Goal: Transaction & Acquisition: Book appointment/travel/reservation

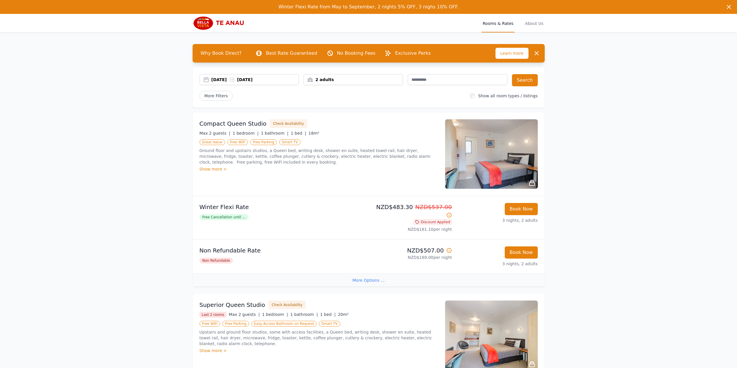
click at [324, 79] on div "2 adults" at bounding box center [353, 80] width 99 height 6
click at [345, 100] on icon at bounding box center [347, 101] width 5 height 5
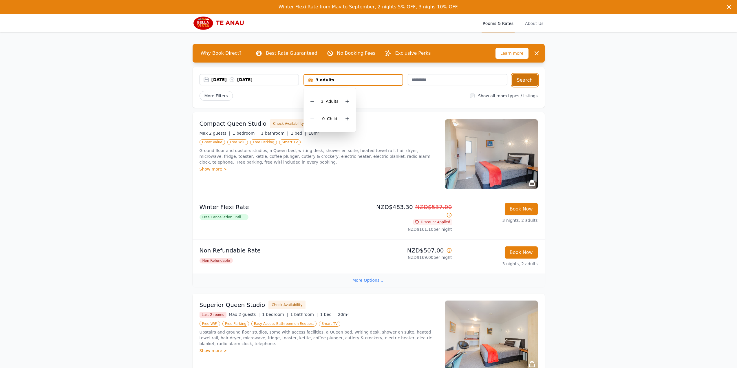
click at [529, 79] on button "Search" at bounding box center [525, 80] width 26 height 12
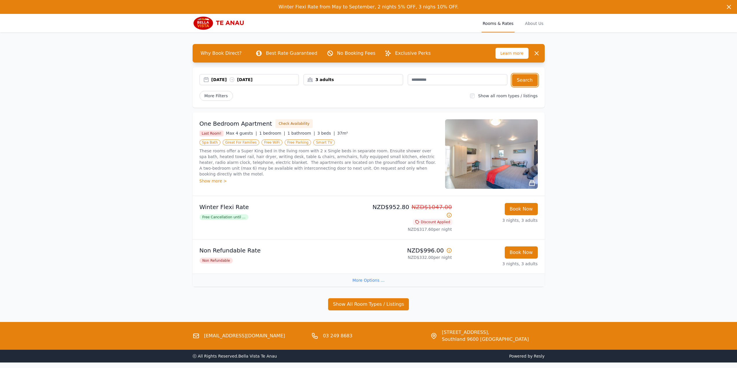
click at [219, 81] on div "[DATE] [DATE]" at bounding box center [254, 80] width 87 height 6
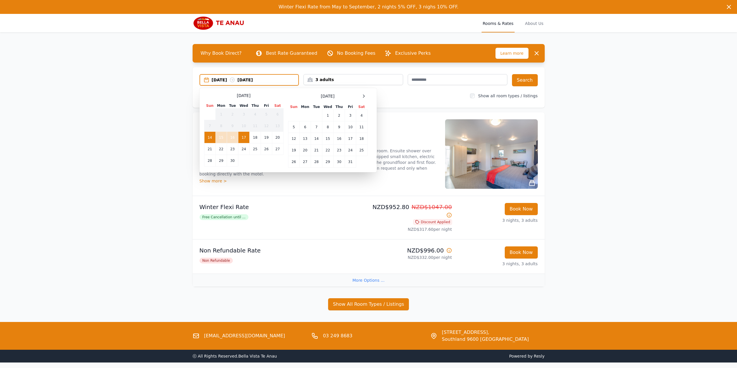
click at [360, 96] on div "[DATE]" at bounding box center [327, 96] width 79 height 7
click at [362, 96] on icon at bounding box center [363, 96] width 5 height 5
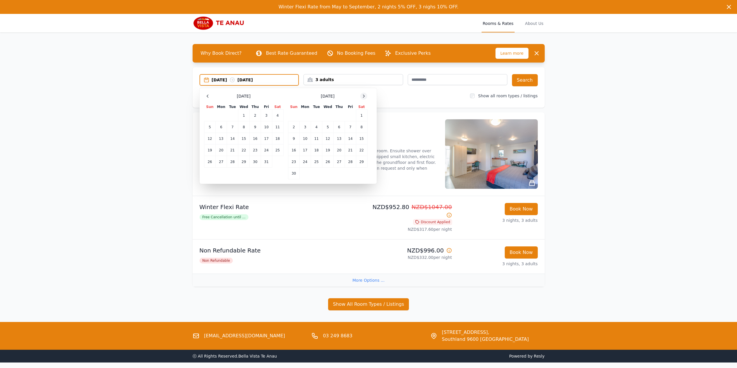
click at [362, 96] on icon at bounding box center [363, 96] width 5 height 5
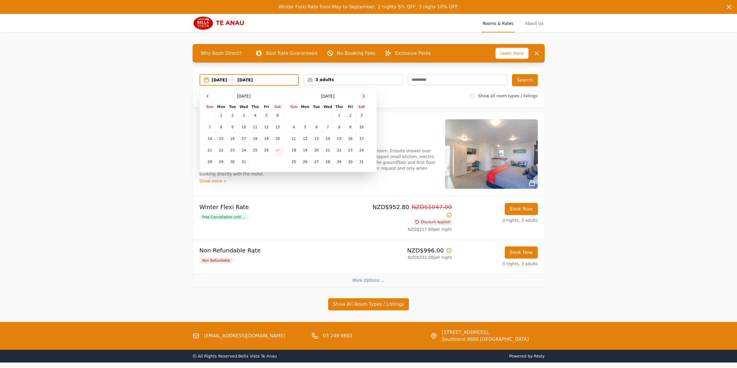
click at [362, 96] on icon at bounding box center [363, 96] width 5 height 5
click at [291, 148] on td "22" at bounding box center [293, 150] width 11 height 12
click at [326, 150] on td "25" at bounding box center [327, 150] width 11 height 12
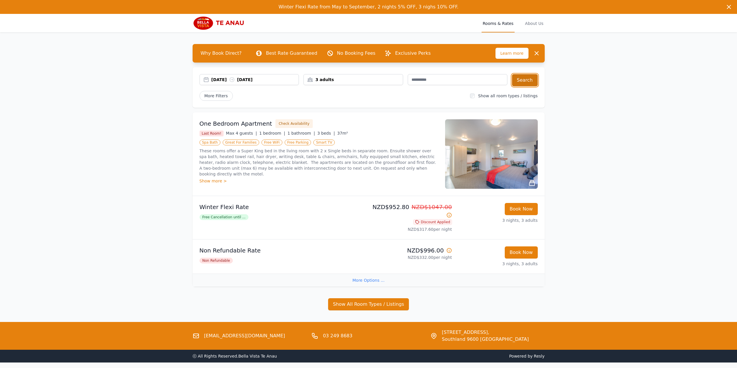
click at [529, 82] on button "Search" at bounding box center [525, 80] width 26 height 12
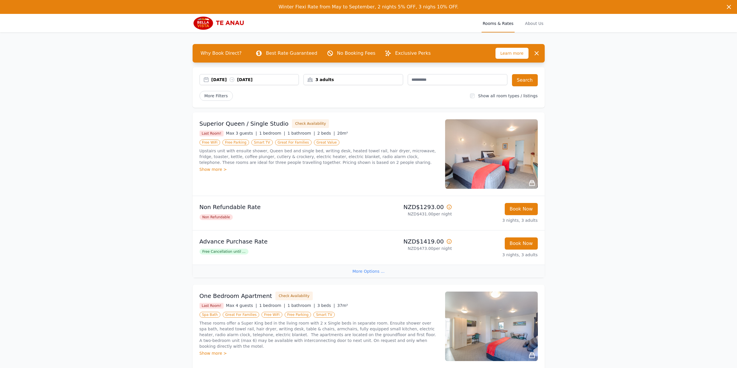
click at [593, 230] on div "Winter Flexi Rate from May to September, 2 nights 5% OFF, 3 nighs 10% OFF. Wint…" at bounding box center [368, 263] width 737 height 526
